Goal: Book appointment/travel/reservation

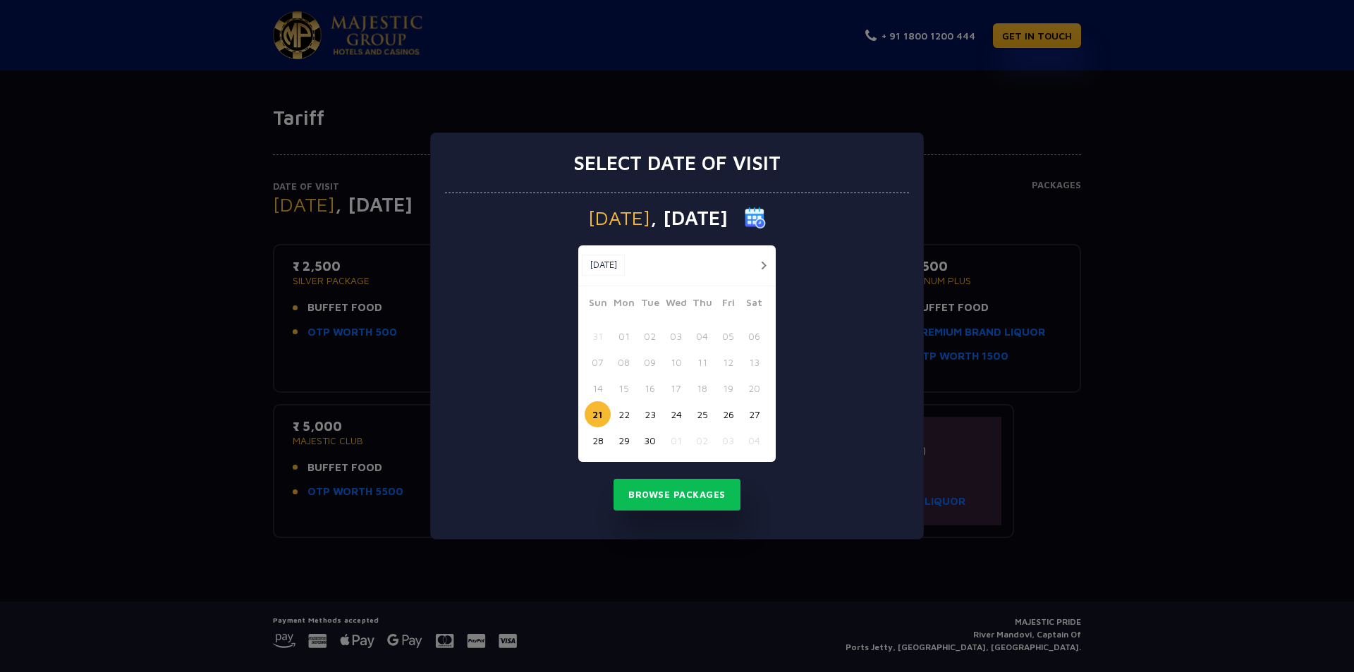
click at [766, 219] on img at bounding box center [755, 217] width 21 height 21
click at [771, 269] on button "button" at bounding box center [764, 266] width 18 height 18
click at [657, 421] on button "21" at bounding box center [650, 414] width 26 height 26
click at [670, 417] on button "22" at bounding box center [676, 414] width 26 height 26
click at [656, 416] on button "21" at bounding box center [650, 414] width 26 height 26
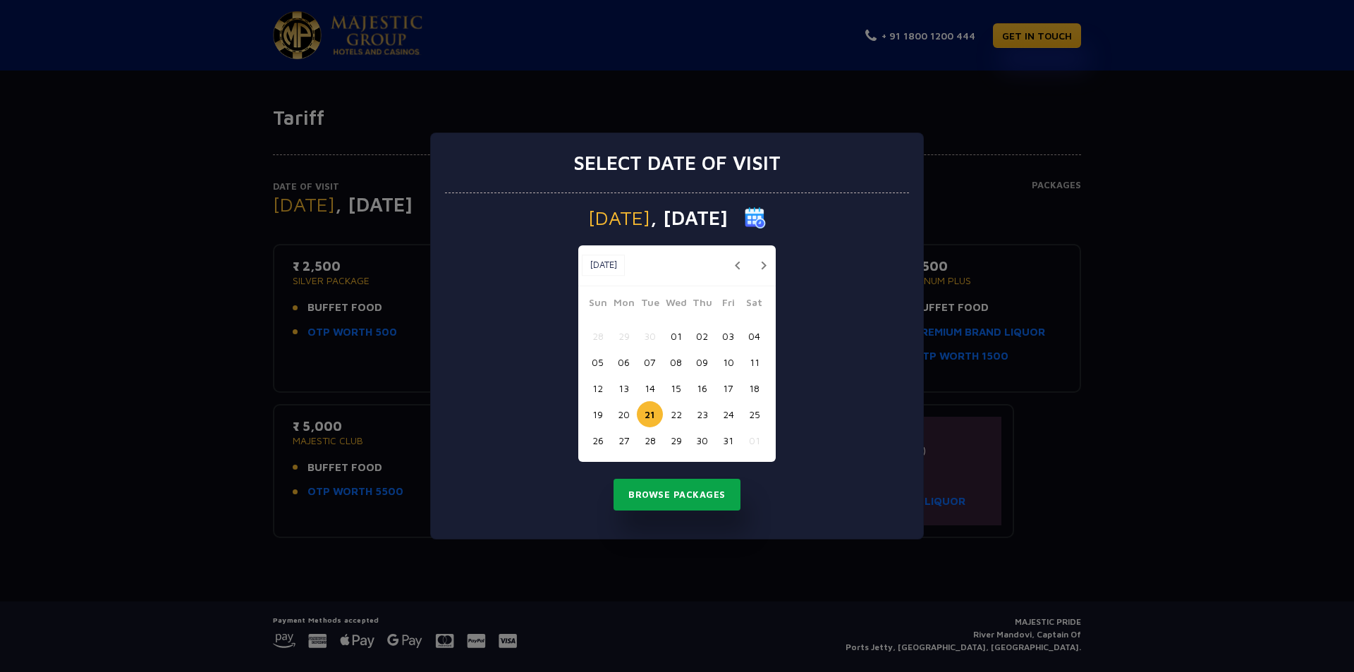
click at [672, 504] on button "Browse Packages" at bounding box center [677, 495] width 127 height 32
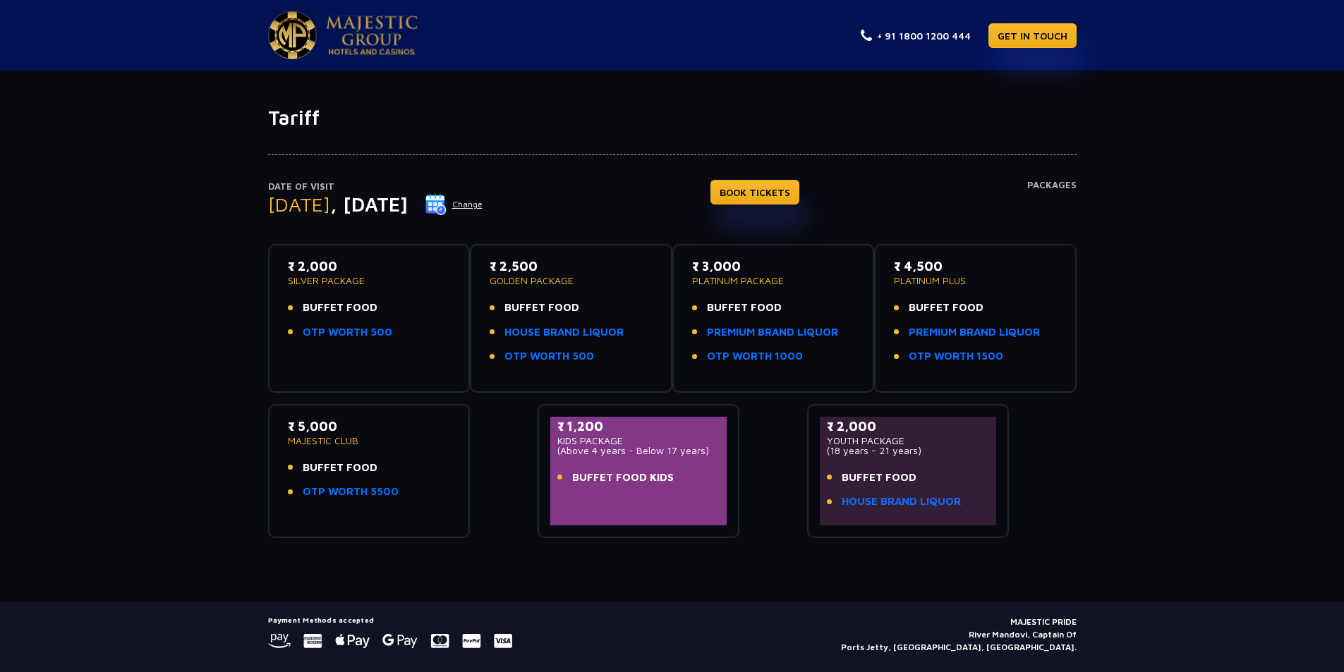
click at [233, 425] on div "Date of Visit [DATE] Change BOOK TICKETS Packages ₹ 2,000 SILVER PACKAGE BUFFET…" at bounding box center [672, 334] width 1344 height 408
click at [178, 219] on div "Date of Visit [DATE] Change BOOK TICKETS Packages ₹ 2,000 SILVER PACKAGE BUFFET…" at bounding box center [672, 334] width 1344 height 408
drag, startPoint x: 181, startPoint y: 255, endPoint x: 204, endPoint y: 263, distance: 24.8
click at [202, 263] on div "Date of Visit [DATE] Change BOOK TICKETS Packages ₹ 2,000 SILVER PACKAGE BUFFET…" at bounding box center [672, 334] width 1344 height 408
drag, startPoint x: 334, startPoint y: 44, endPoint x: 216, endPoint y: 87, distance: 126.1
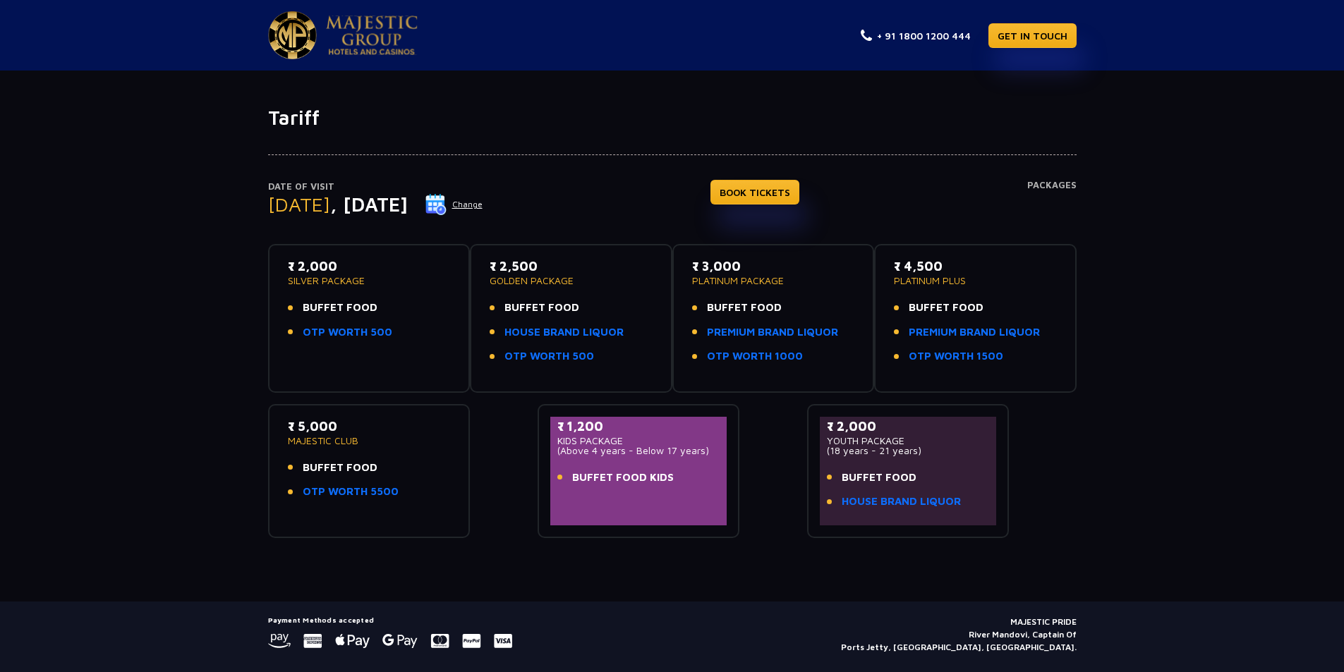
click at [216, 87] on div "Tariff Date of Visit [DATE] Change BOOK TICKETS Packages ₹ 2,000 SILVER PACKAGE…" at bounding box center [672, 336] width 1344 height 531
